Goal: Entertainment & Leisure: Consume media (video, audio)

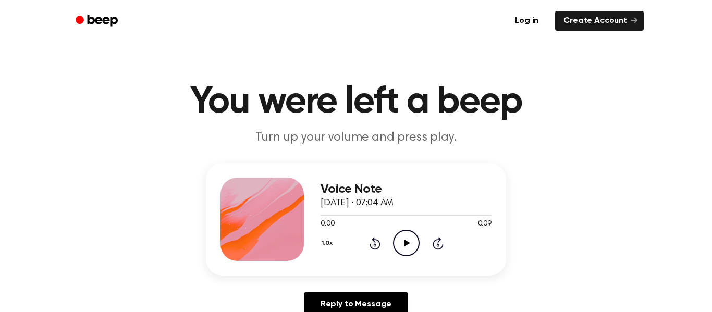
click at [400, 235] on icon "Play Audio" at bounding box center [406, 243] width 27 height 27
click at [411, 245] on icon "Play Audio" at bounding box center [406, 243] width 27 height 27
click at [406, 248] on icon "Play Audio" at bounding box center [406, 243] width 27 height 27
click at [396, 234] on circle at bounding box center [406, 243] width 26 height 26
click at [399, 243] on icon "Play Audio" at bounding box center [406, 243] width 27 height 27
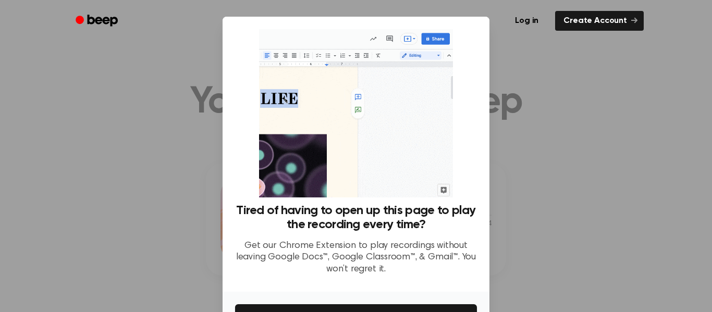
click at [494, 151] on div at bounding box center [356, 156] width 712 height 312
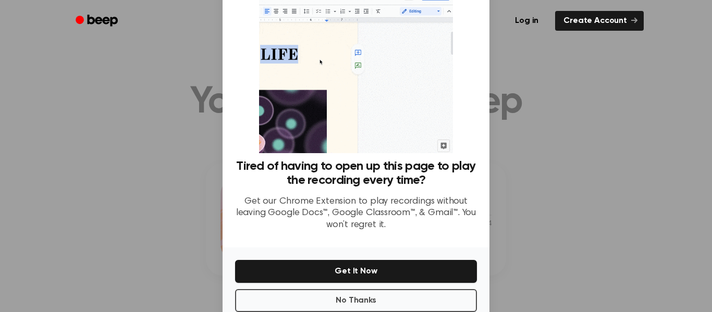
scroll to position [46, 0]
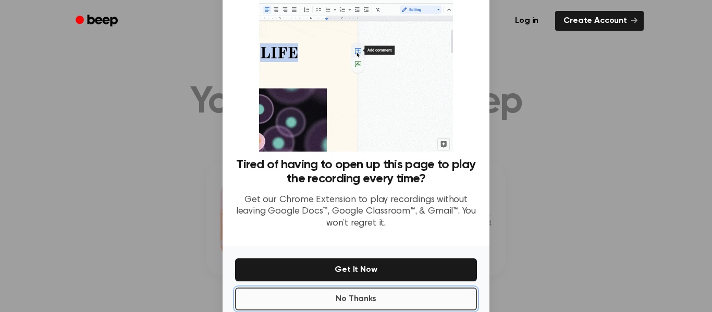
click at [344, 296] on button "No Thanks" at bounding box center [356, 299] width 242 height 23
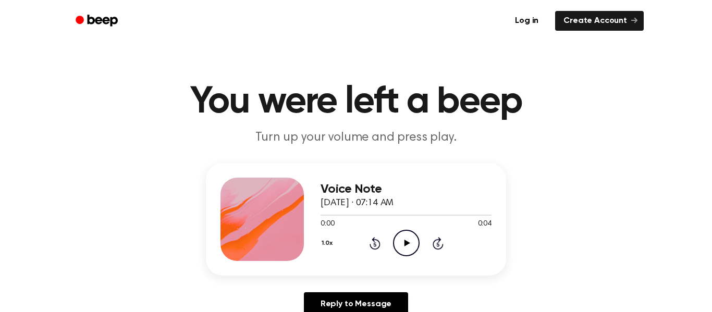
click at [403, 245] on icon "Play Audio" at bounding box center [406, 243] width 27 height 27
click at [412, 242] on icon "Play Audio" at bounding box center [406, 243] width 27 height 27
